Goal: Find specific page/section: Find specific page/section

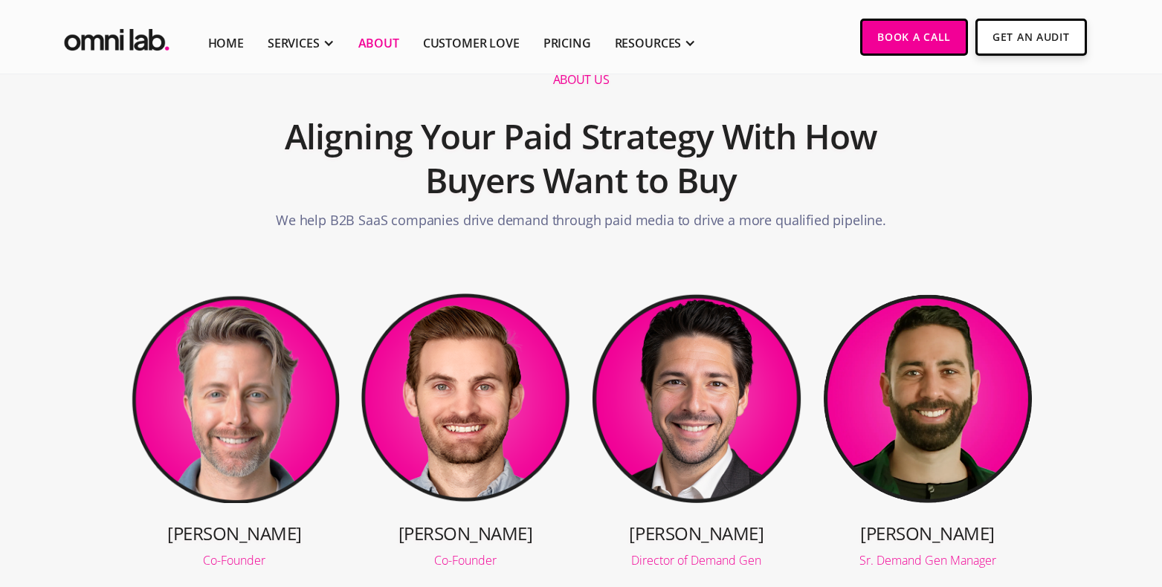
scroll to position [250, 0]
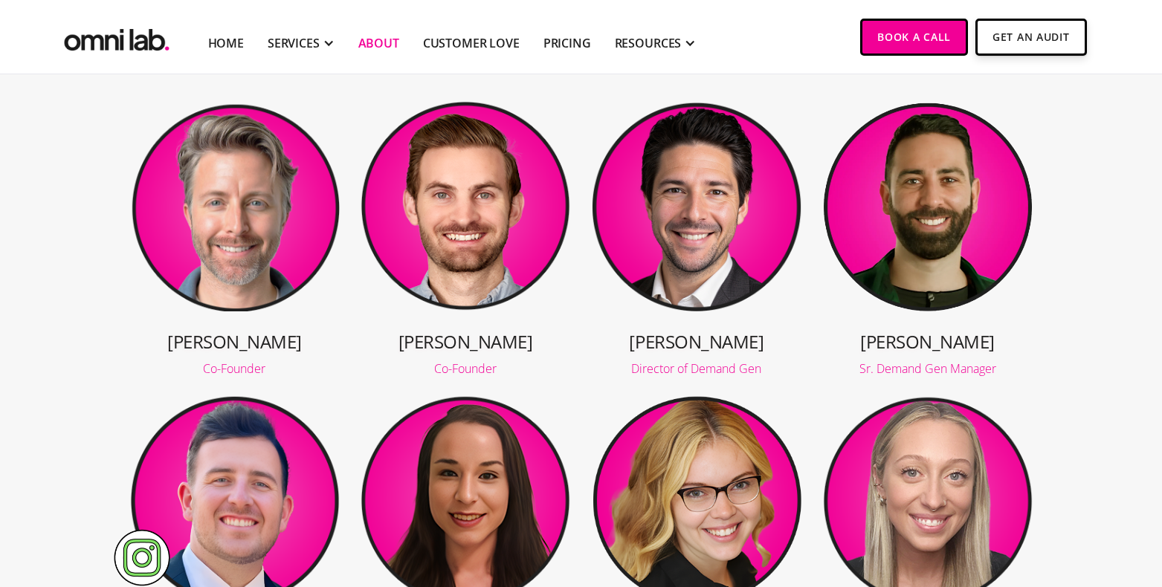
click at [230, 260] on img at bounding box center [234, 205] width 211 height 211
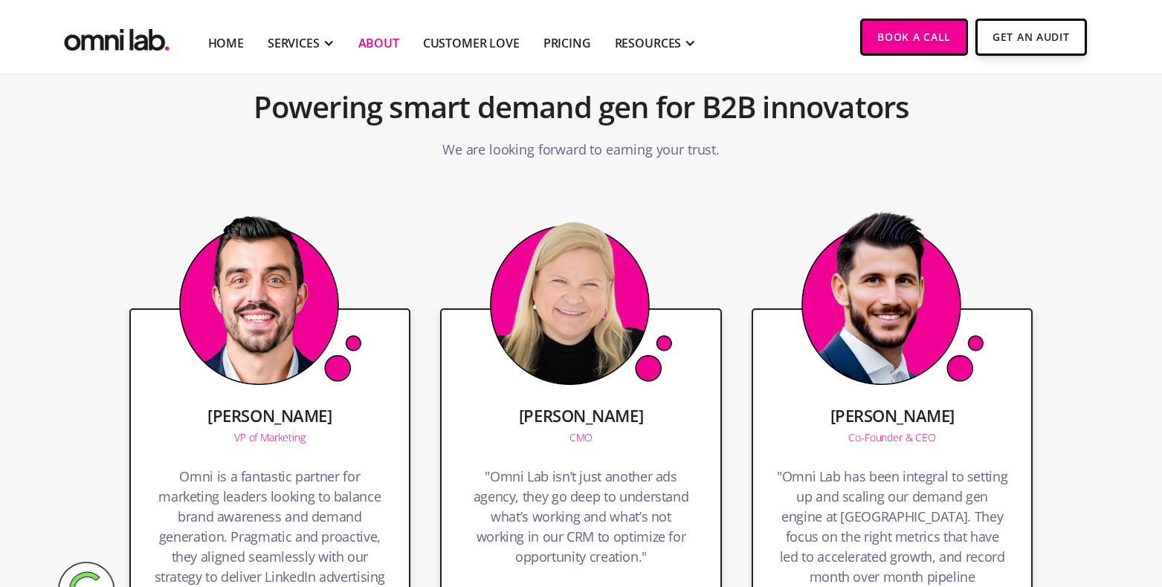
scroll to position [2526, 0]
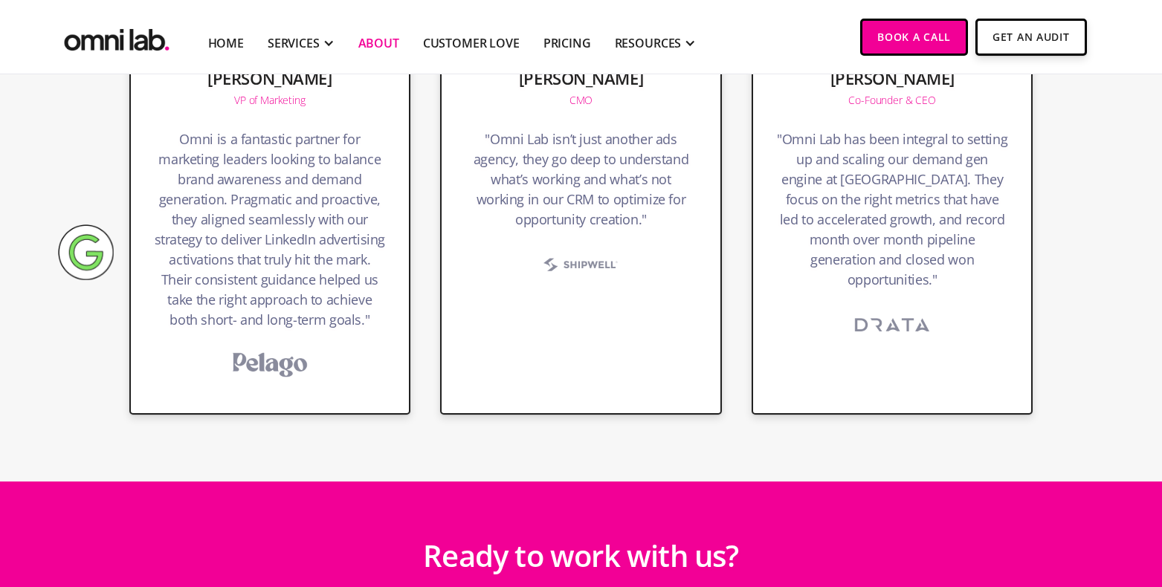
scroll to position [2458, 0]
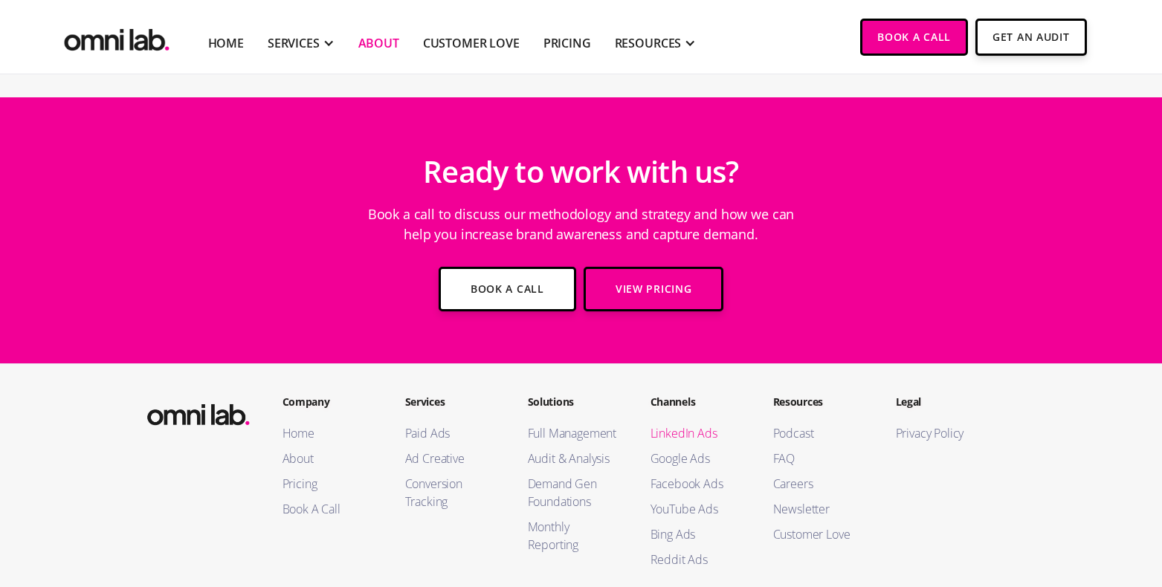
click at [692, 430] on link "LinkedIn Ads" at bounding box center [696, 433] width 93 height 18
